Goal: Information Seeking & Learning: Find specific page/section

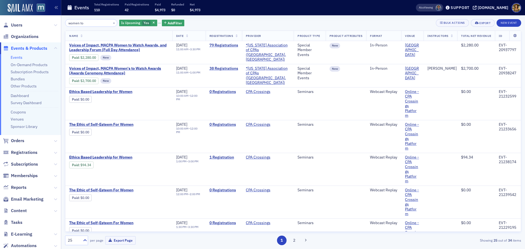
scroll to position [0, 3]
click at [15, 139] on span "Orders" at bounding box center [17, 141] width 13 height 6
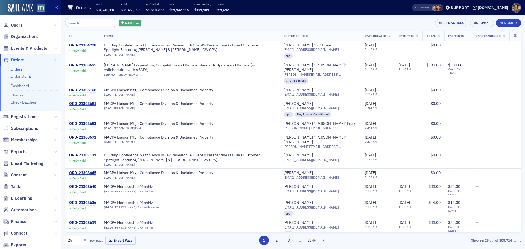
click at [128, 23] on span "Add Filter" at bounding box center [132, 23] width 15 height 5
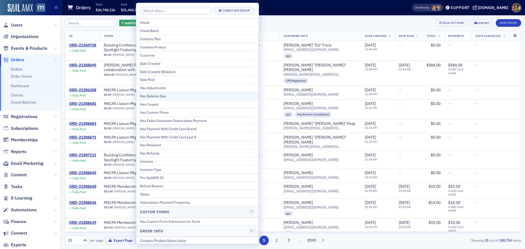
click at [156, 97] on div "Has Balance Due" at bounding box center [197, 96] width 115 height 5
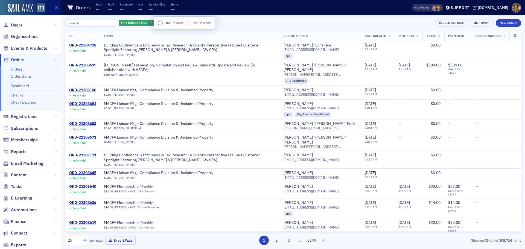
click at [158, 23] on input "Has Balance" at bounding box center [160, 23] width 5 height 5
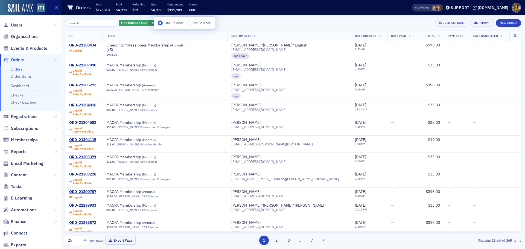
click at [247, 24] on div "Has Balance Due Has Balance Add Filter Bulk Actions Export New Order" at bounding box center [293, 23] width 456 height 8
click at [188, 23] on span "Add Filter" at bounding box center [195, 23] width 15 height 5
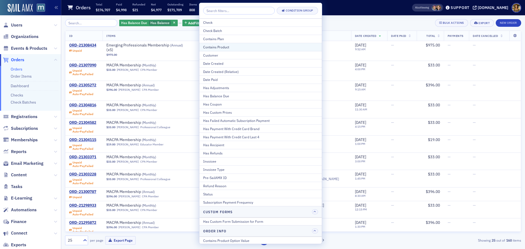
click at [210, 47] on div "Contains Product" at bounding box center [260, 47] width 115 height 5
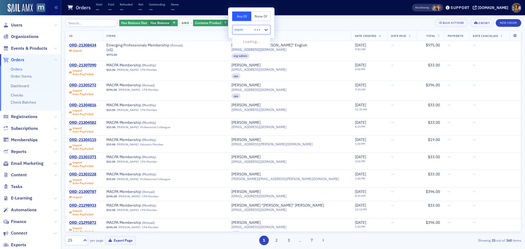
type input "memb"
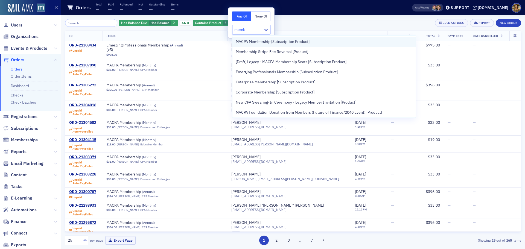
click at [248, 45] on div "MACPA Membership [Subscription Product]" at bounding box center [324, 42] width 183 height 10
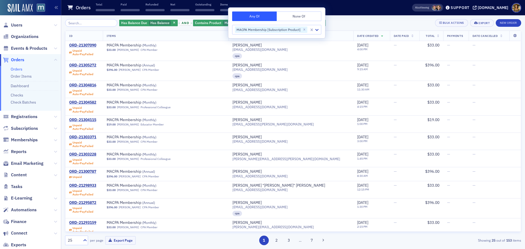
click at [365, 22] on div "Has Balance Due Has Balance and Contains Product MACPA Membership [Subscription…" at bounding box center [293, 23] width 456 height 8
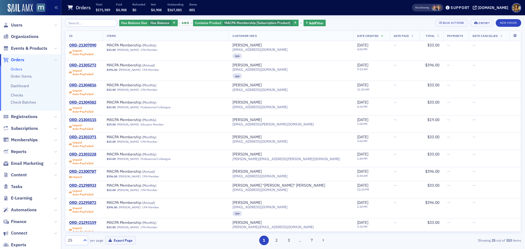
click at [82, 242] on div at bounding box center [84, 241] width 7 height 6
click at [73, 230] on div "500" at bounding box center [76, 227] width 22 height 10
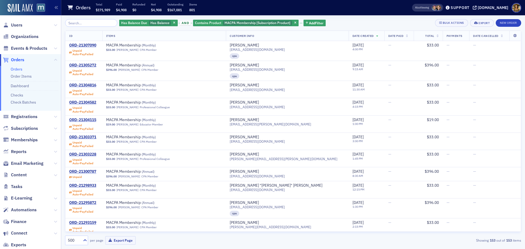
click at [425, 37] on span "Total" at bounding box center [429, 36] width 9 height 4
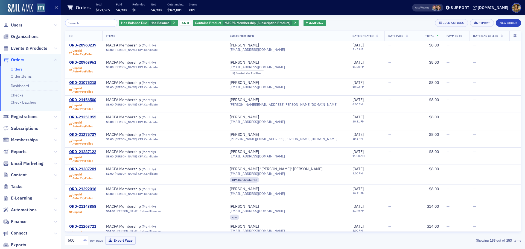
click at [425, 37] on span "Total" at bounding box center [429, 36] width 9 height 4
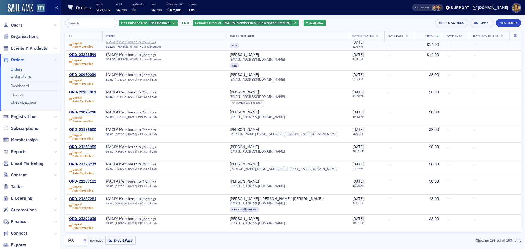
scroll to position [10841, 0]
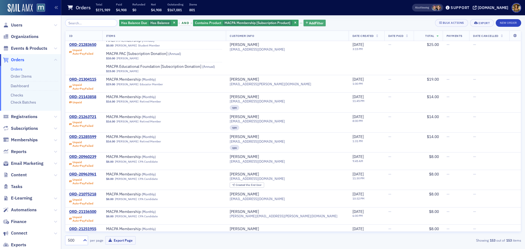
click at [311, 23] on span "Add Filter" at bounding box center [316, 23] width 15 height 5
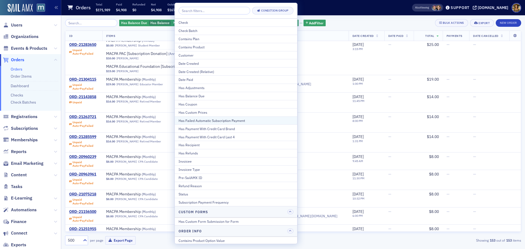
click at [242, 121] on div "Has Failed Automatic Subscription Payment" at bounding box center [236, 120] width 115 height 5
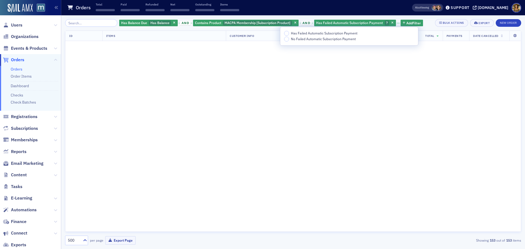
scroll to position [12980, 0]
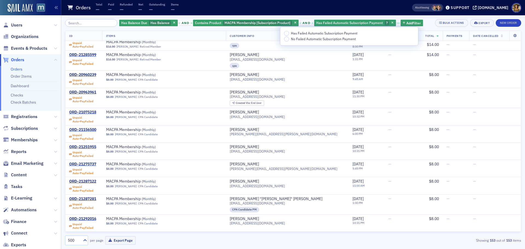
click at [288, 34] on input "Has Failed Automatic Subscription Payment" at bounding box center [286, 33] width 5 height 5
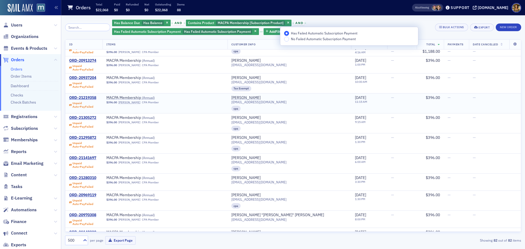
scroll to position [137, 0]
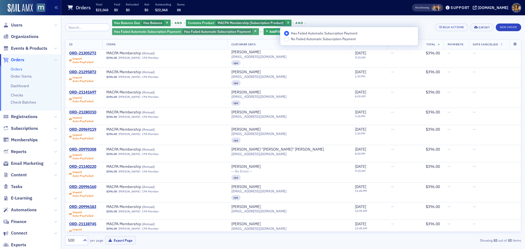
click at [220, 32] on span "Has Failed Automatic Subscription Payment" at bounding box center [217, 31] width 67 height 4
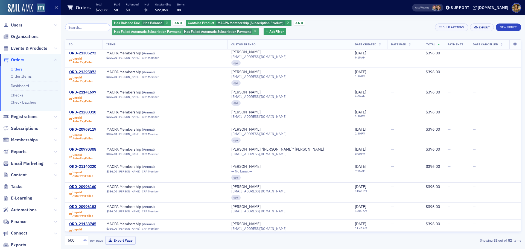
click at [219, 32] on span "Has Failed Automatic Subscription Payment" at bounding box center [217, 31] width 67 height 4
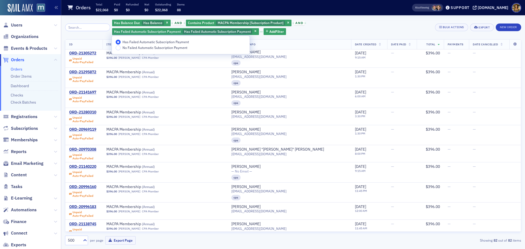
click at [149, 48] on span "No Failed Automatic Subscription Payment" at bounding box center [155, 47] width 65 height 4
click at [121, 48] on input "No Failed Automatic Subscription Payment" at bounding box center [118, 47] width 5 height 5
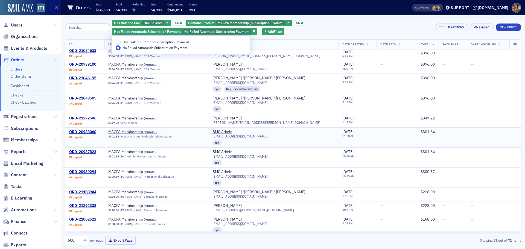
scroll to position [9028, 0]
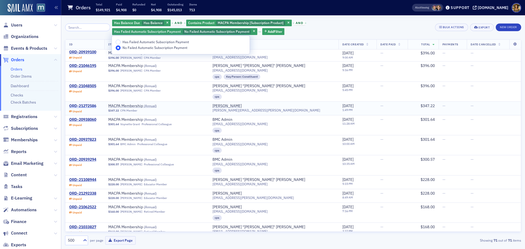
click at [84, 105] on div "ORD-21272586" at bounding box center [82, 106] width 27 height 5
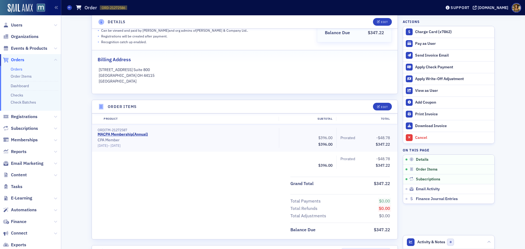
scroll to position [192, 0]
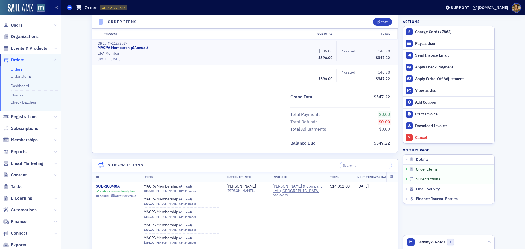
click at [68, 6] on icon at bounding box center [69, 7] width 2 height 2
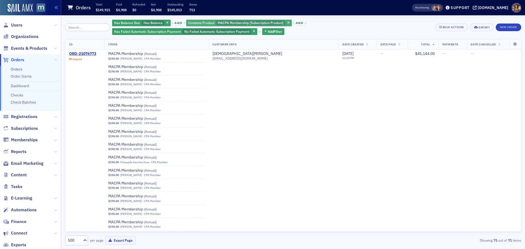
drag, startPoint x: 161, startPoint y: 22, endPoint x: 178, endPoint y: 23, distance: 17.3
click at [165, 22] on span "button" at bounding box center [167, 23] width 5 height 5
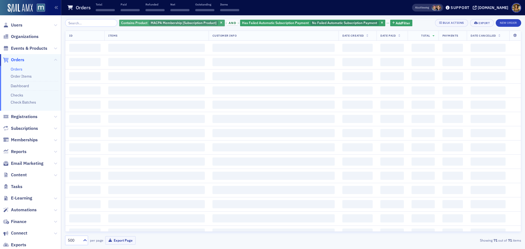
drag, startPoint x: 178, startPoint y: 23, endPoint x: 196, endPoint y: 25, distance: 18.7
click at [178, 23] on span "MACPA Membership [Subscription Product]" at bounding box center [184, 23] width 66 height 4
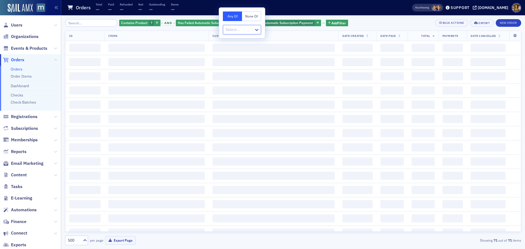
click at [243, 29] on div at bounding box center [239, 29] width 28 height 7
type input "ethics for licensure"
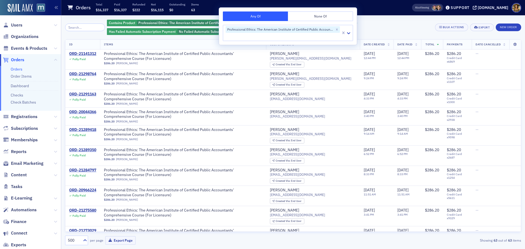
drag, startPoint x: 404, startPoint y: 20, endPoint x: 284, endPoint y: 28, distance: 120.1
click at [404, 20] on div "Contains Product Professional Ethics: The American Institute of Certified Publi…" at bounding box center [269, 27] width 324 height 16
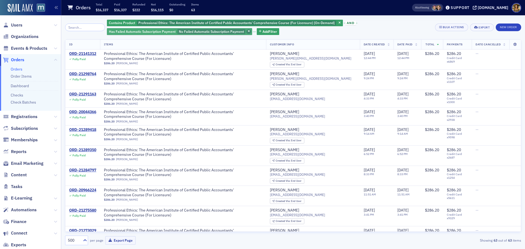
click at [248, 32] on icon "button" at bounding box center [249, 31] width 2 height 3
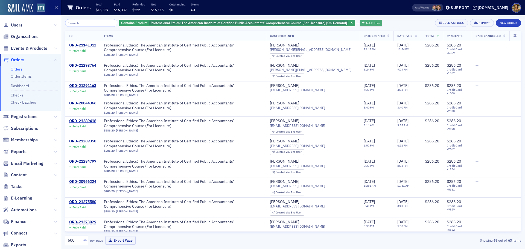
click at [366, 23] on span "Add Filter" at bounding box center [373, 23] width 15 height 5
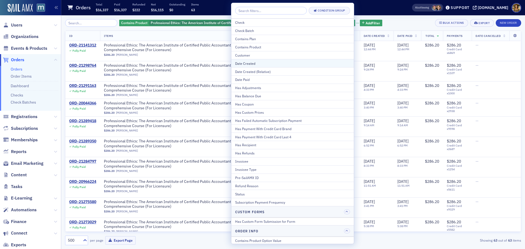
click at [252, 64] on div "Date Created" at bounding box center [292, 63] width 115 height 5
select select "8"
select select "2025"
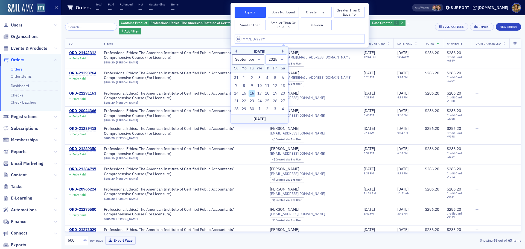
click at [237, 52] on div "[DATE]" at bounding box center [259, 51] width 57 height 5
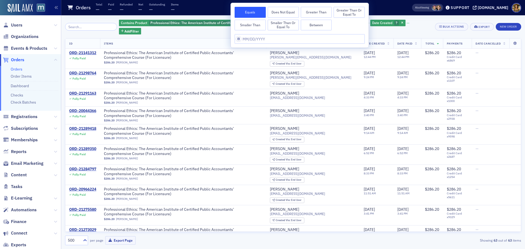
drag, startPoint x: 351, startPoint y: 12, endPoint x: 303, endPoint y: 23, distance: 49.1
click at [349, 12] on button "Greater Than or Equal To" at bounding box center [349, 12] width 31 height 11
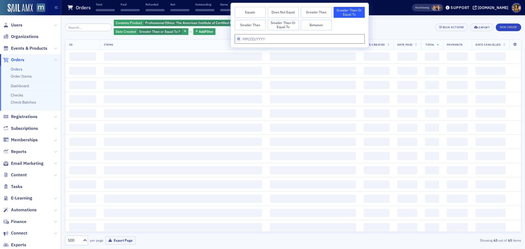
click at [247, 42] on input "text" at bounding box center [300, 39] width 130 height 10
select select "8"
select select "2025"
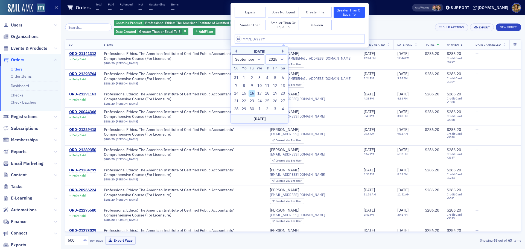
click at [237, 51] on div "[DATE]" at bounding box center [259, 51] width 57 height 5
click at [236, 51] on button "Previous Month" at bounding box center [235, 51] width 3 height 3
click at [251, 76] on div "1" at bounding box center [252, 78] width 7 height 7
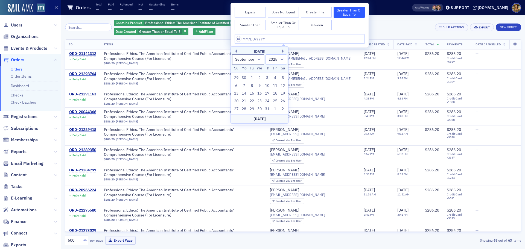
type input "[DATE]"
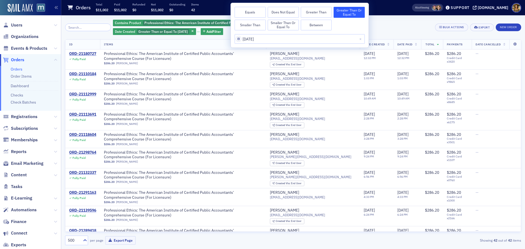
click at [388, 15] on header "Orders Total $11,002 Paid $11,002 Refunded $0 Net $11,002 Outstanding $0 Items …" at bounding box center [293, 7] width 464 height 15
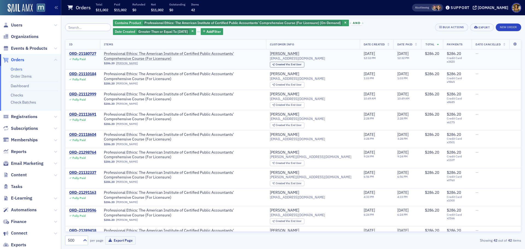
click at [87, 53] on div "ORD-21180727" at bounding box center [82, 53] width 27 height 5
click at [77, 53] on div "ORD-21180727" at bounding box center [82, 53] width 27 height 5
